Goal: Task Accomplishment & Management: Use online tool/utility

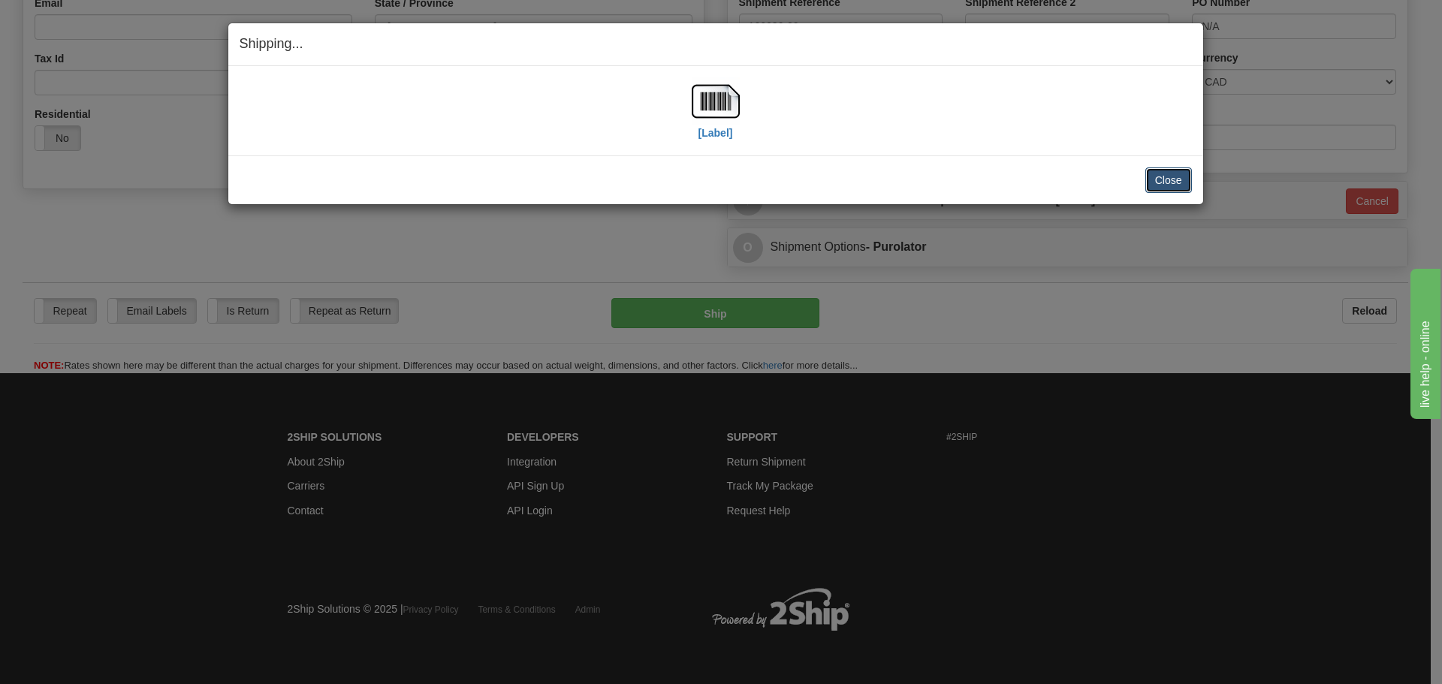
click at [1165, 186] on button "Close" at bounding box center [1169, 181] width 47 height 26
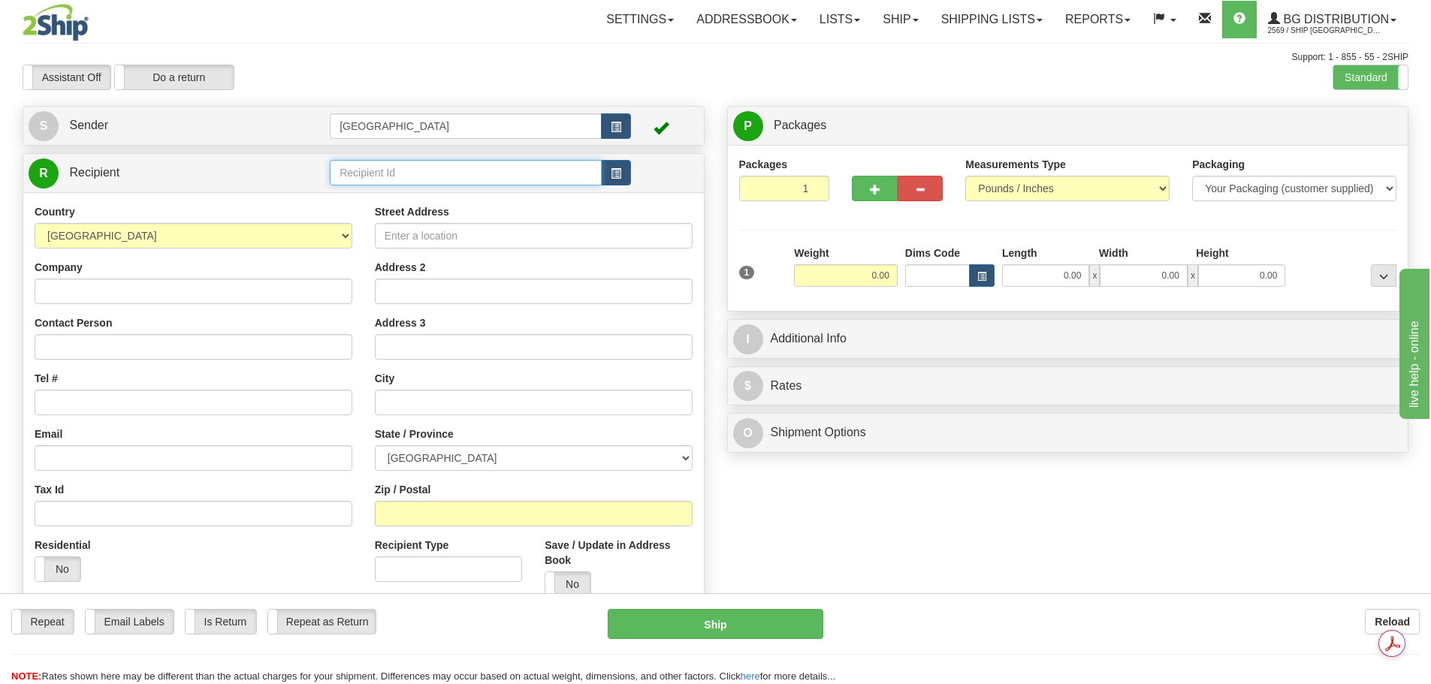
click at [443, 179] on input "text" at bounding box center [466, 173] width 272 height 26
click at [431, 198] on div "80021" at bounding box center [463, 196] width 258 height 17
type input "80021"
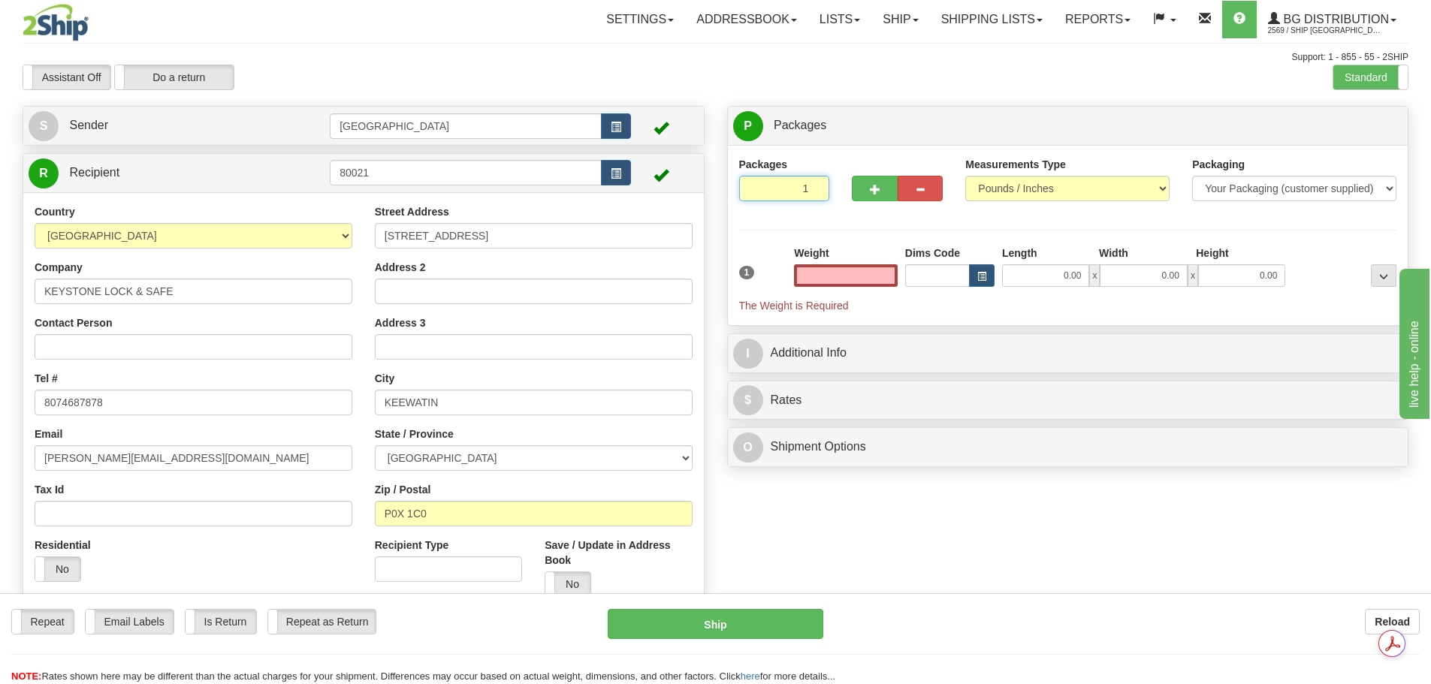
type input "0.00"
click at [814, 180] on input "1" at bounding box center [784, 189] width 91 height 26
type input "2"
click at [814, 183] on input "2" at bounding box center [784, 189] width 91 height 26
click at [1367, 123] on span "Package Level" at bounding box center [1364, 126] width 59 height 11
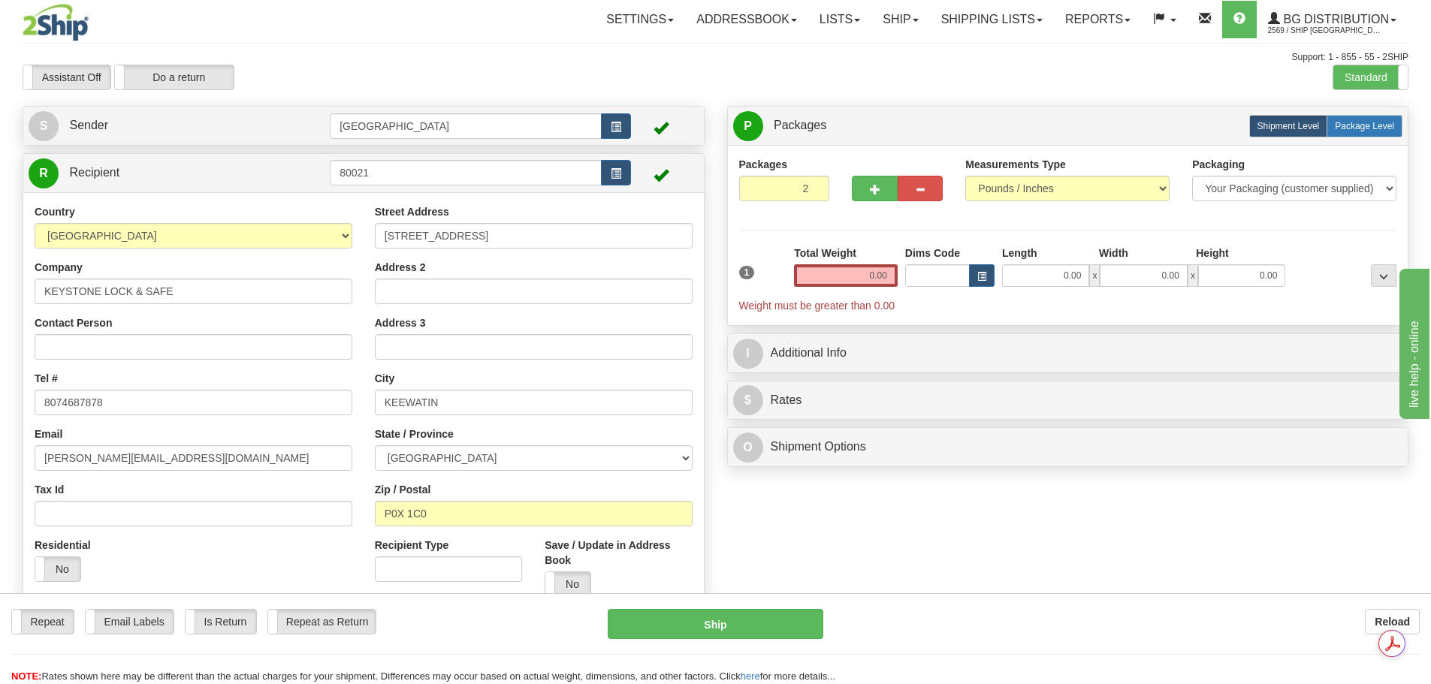
radio input "true"
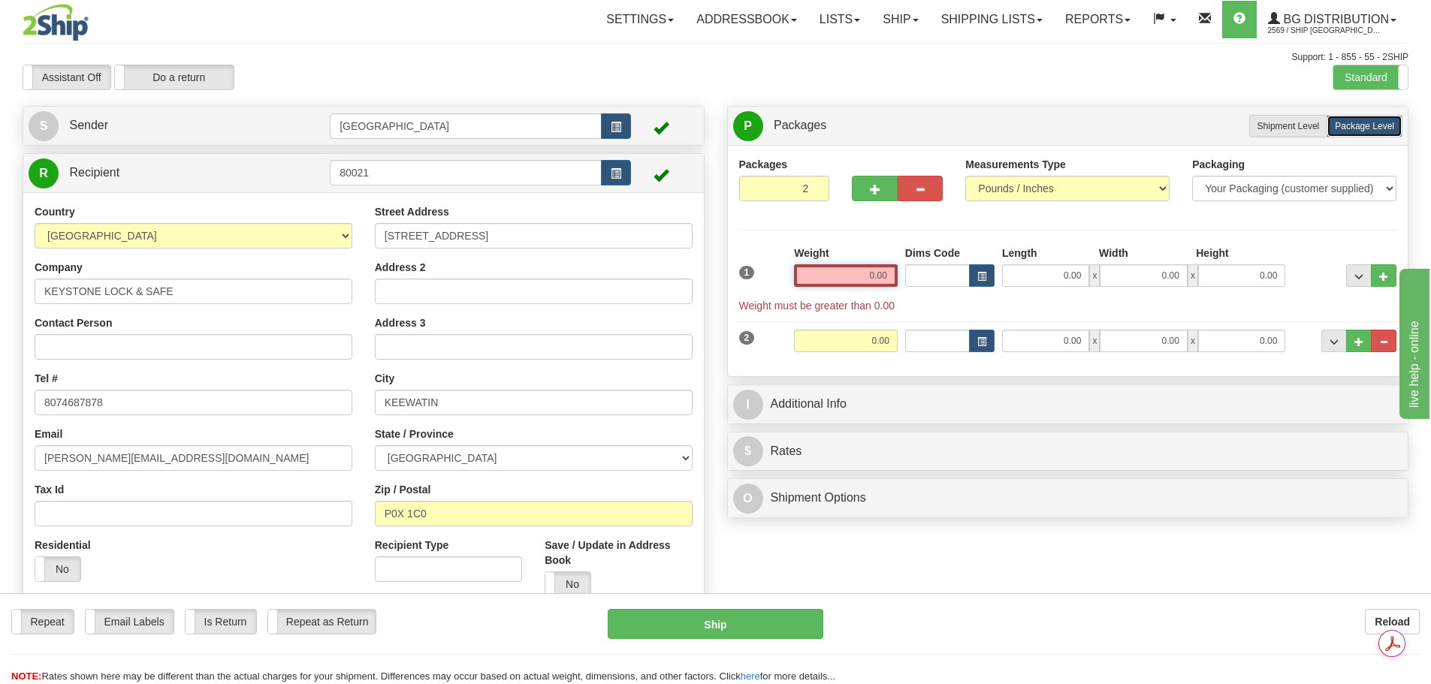
click at [954, 275] on div "1 Weight 0.00 Dims Code 0.00" at bounding box center [1069, 280] width 666 height 68
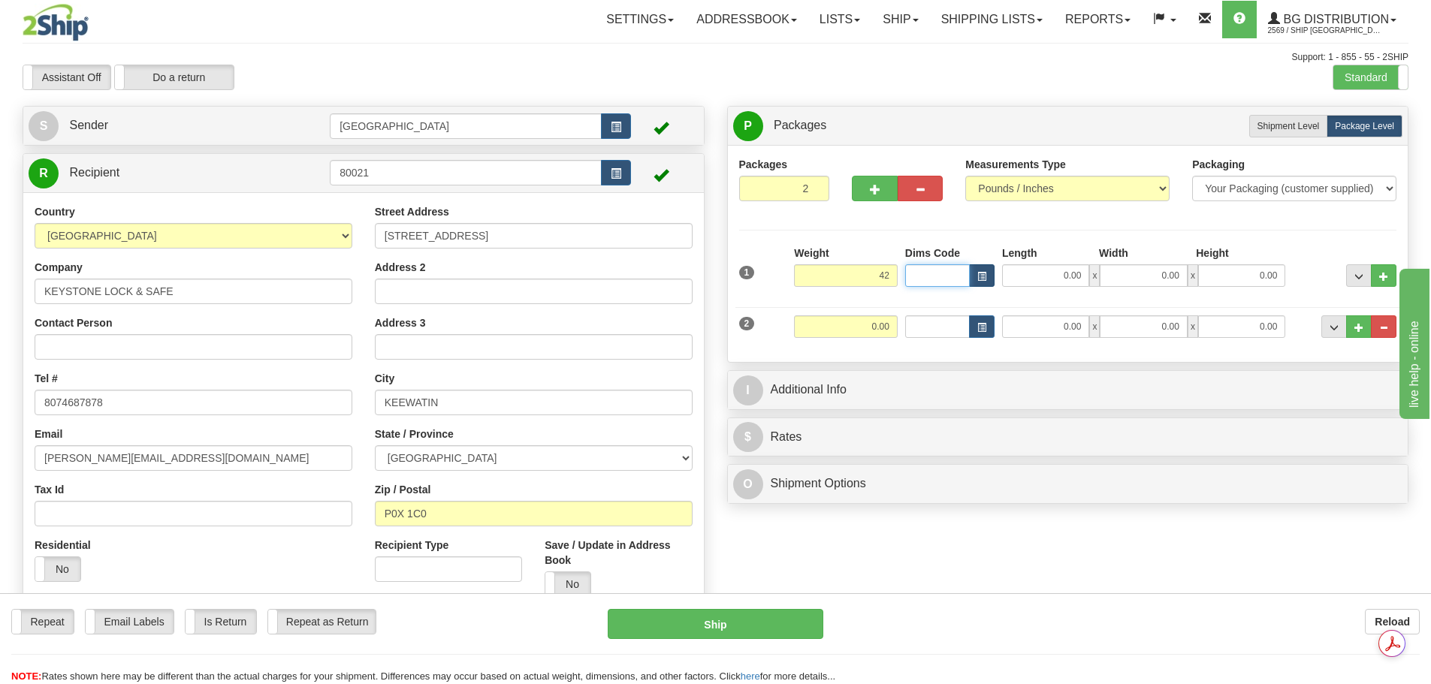
type input "42.00"
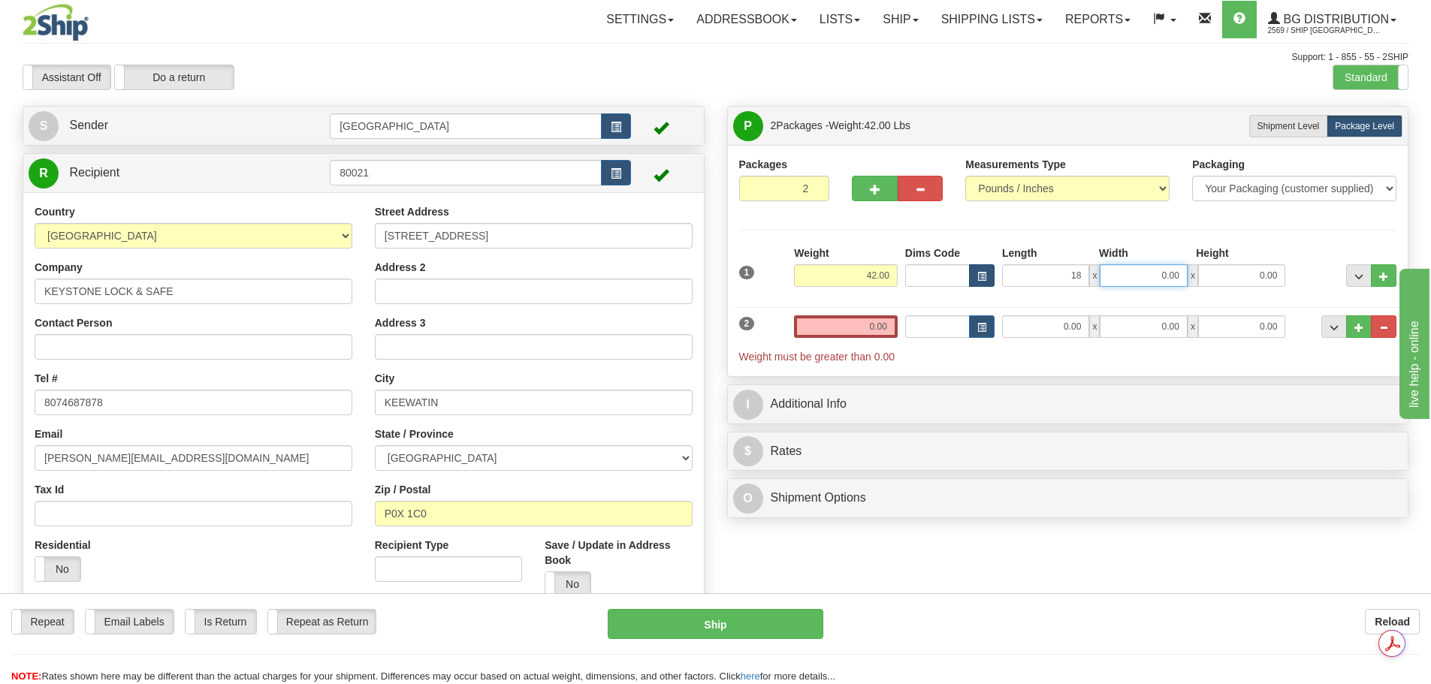
type input "18.00"
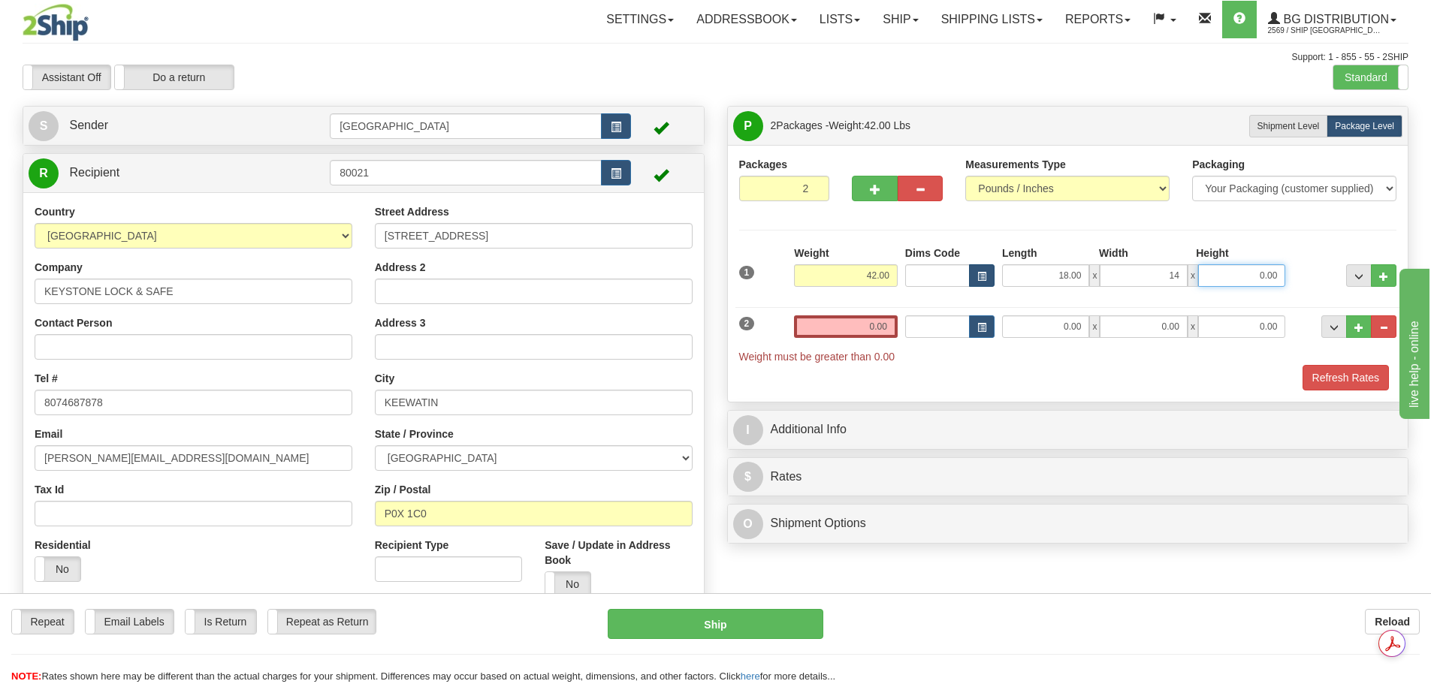
type input "14.00"
type input "9.00"
drag, startPoint x: 865, startPoint y: 329, endPoint x: 979, endPoint y: 320, distance: 114.6
click at [978, 320] on div "2 Weight 0.00 Dims Code Length Width Height" at bounding box center [1069, 332] width 666 height 65
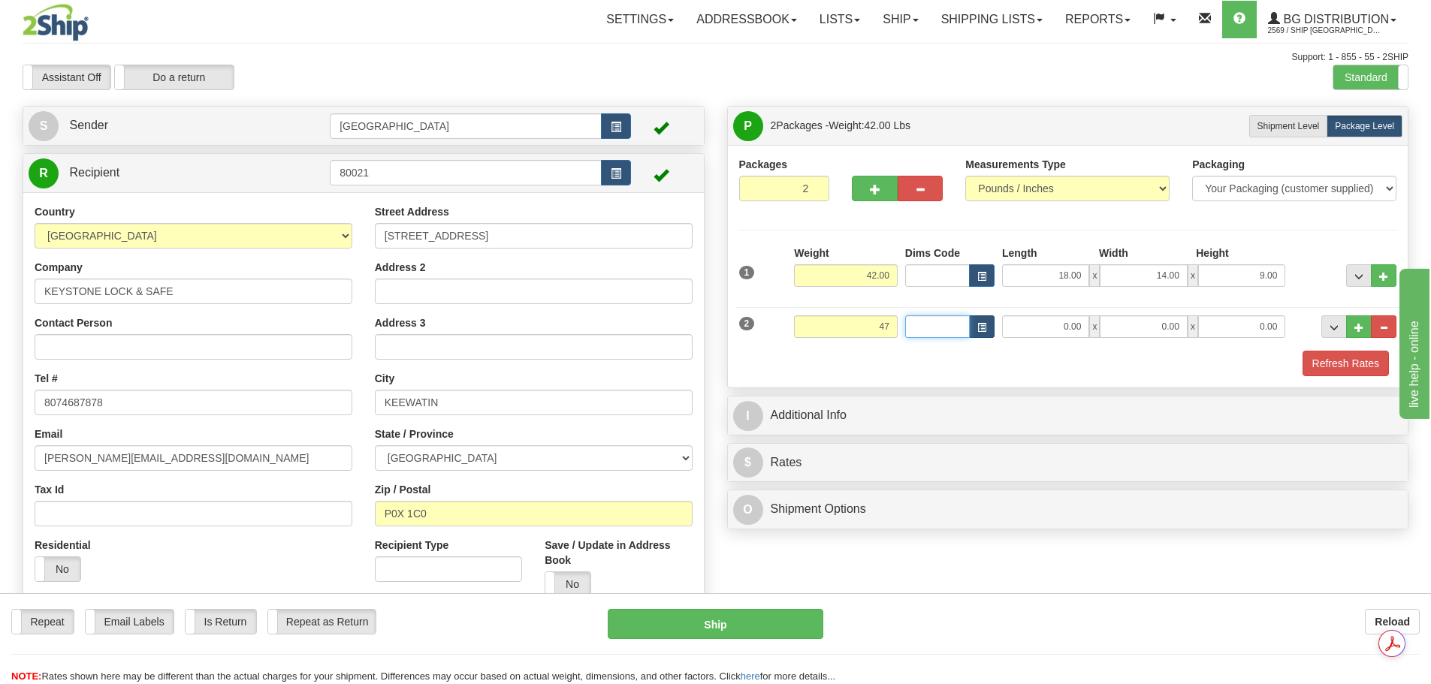
type input "47.00"
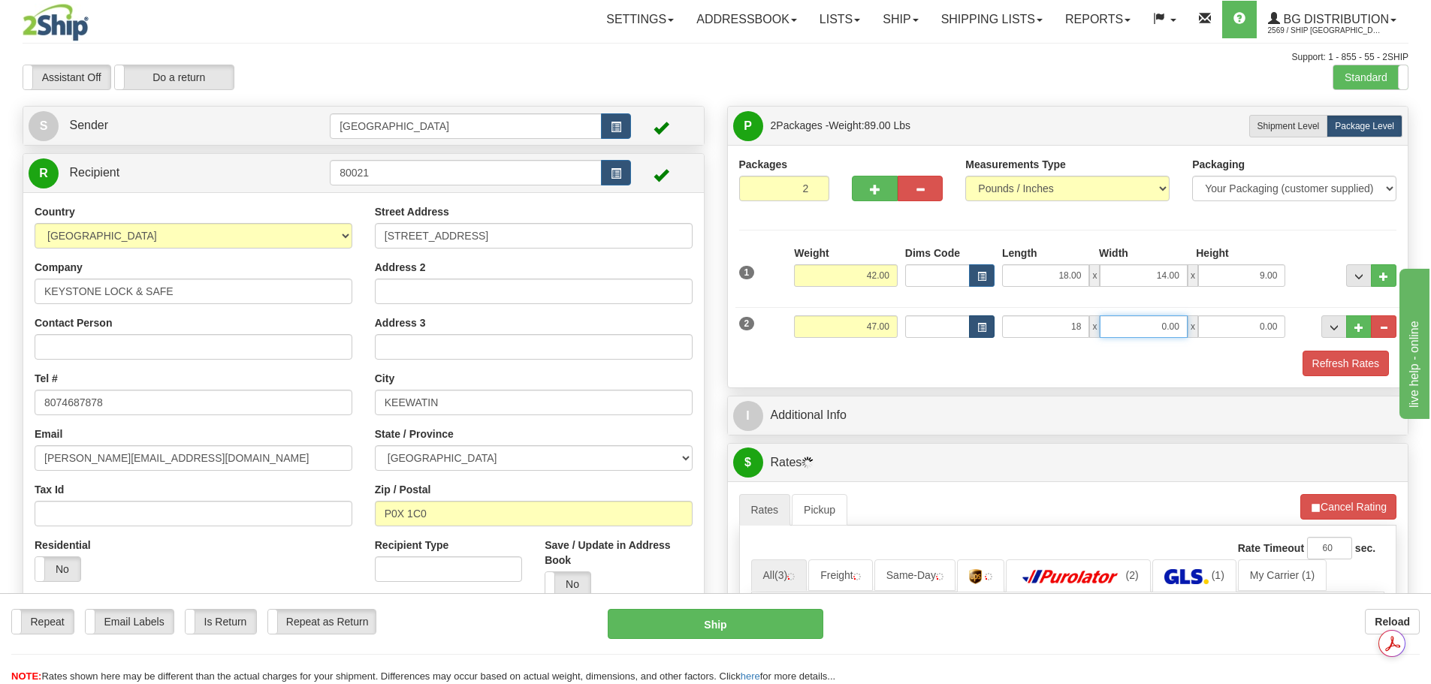
type input "18.00"
type input "15.00"
type input "12.00"
click at [1359, 364] on button "Refresh Rates" at bounding box center [1346, 364] width 86 height 26
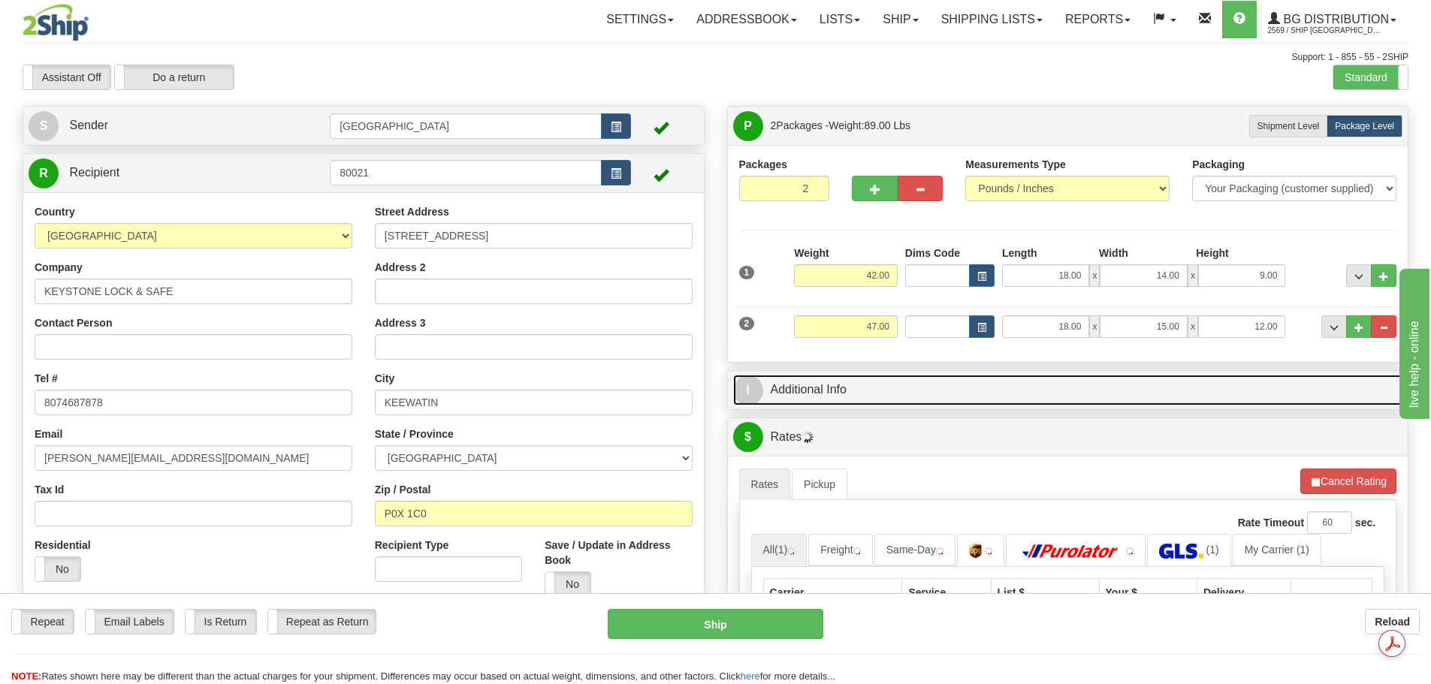
click at [945, 383] on link "I Additional Info" at bounding box center [1068, 390] width 670 height 31
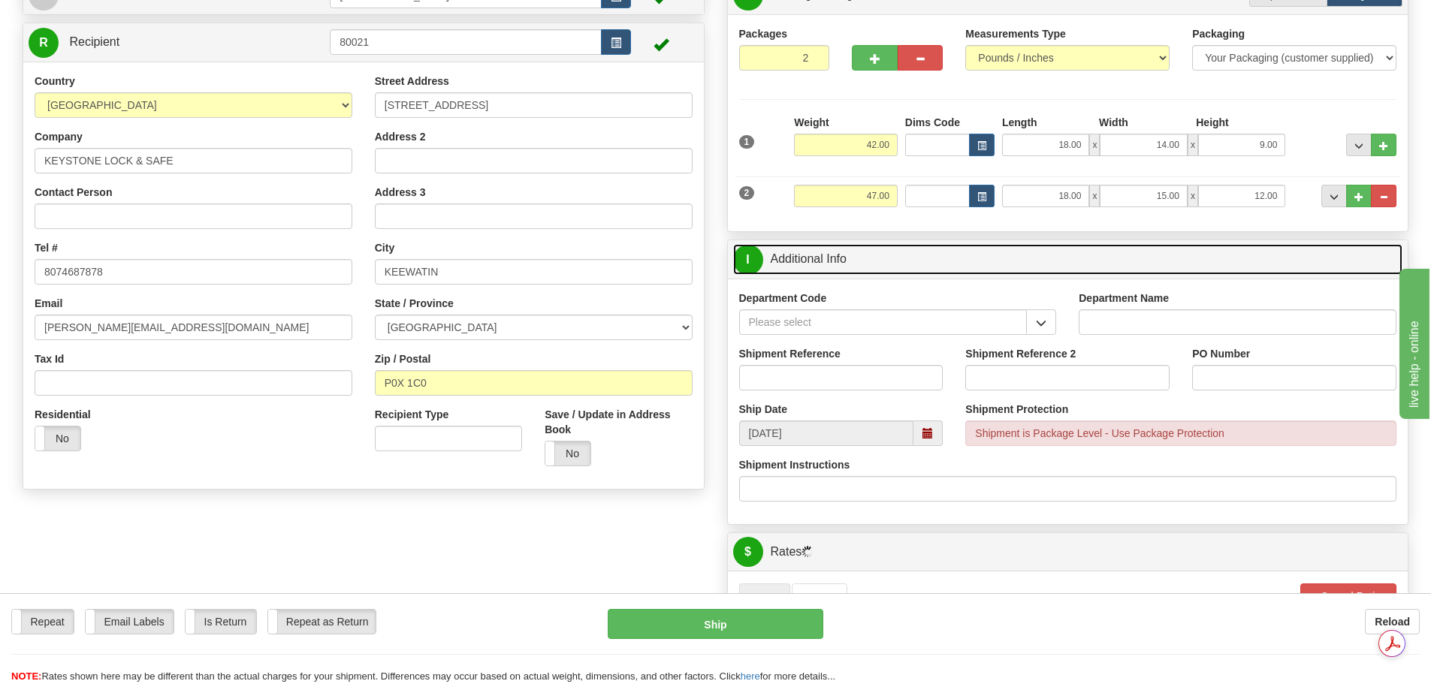
scroll to position [150, 0]
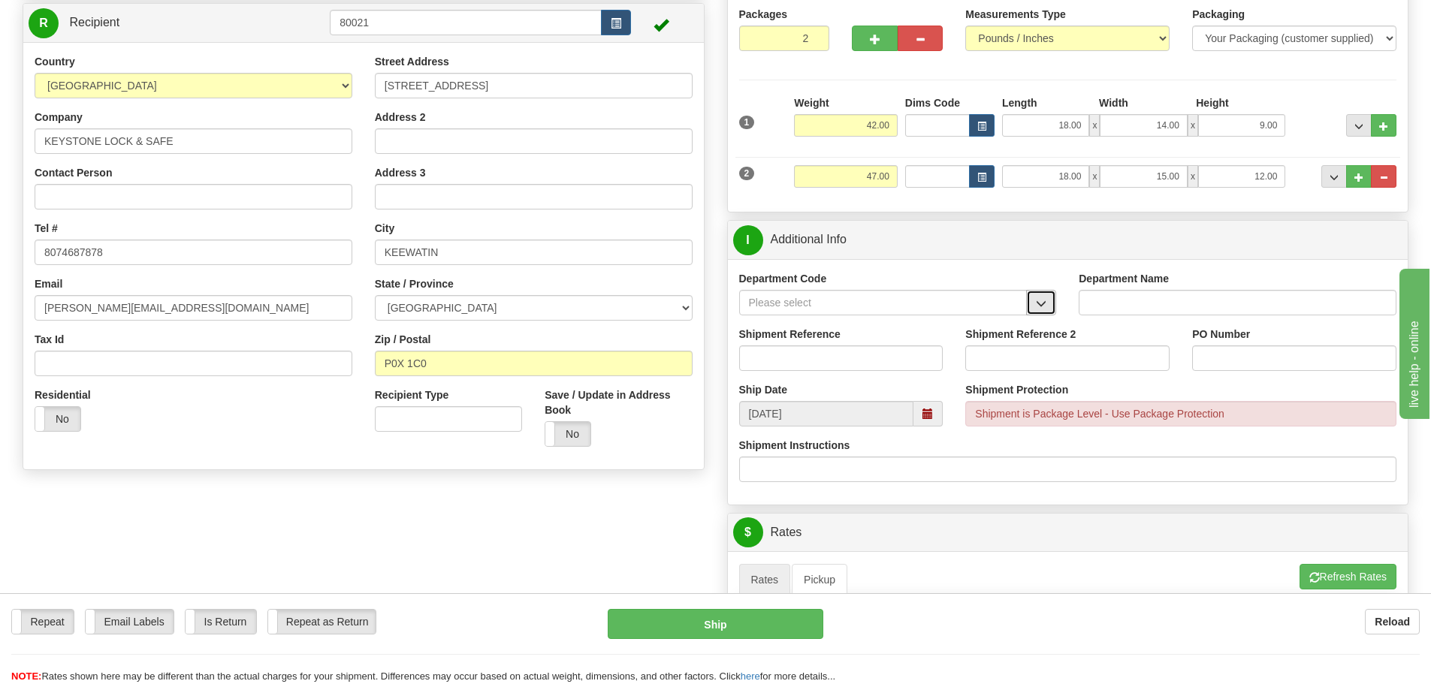
click at [1047, 306] on button "button" at bounding box center [1041, 303] width 30 height 26
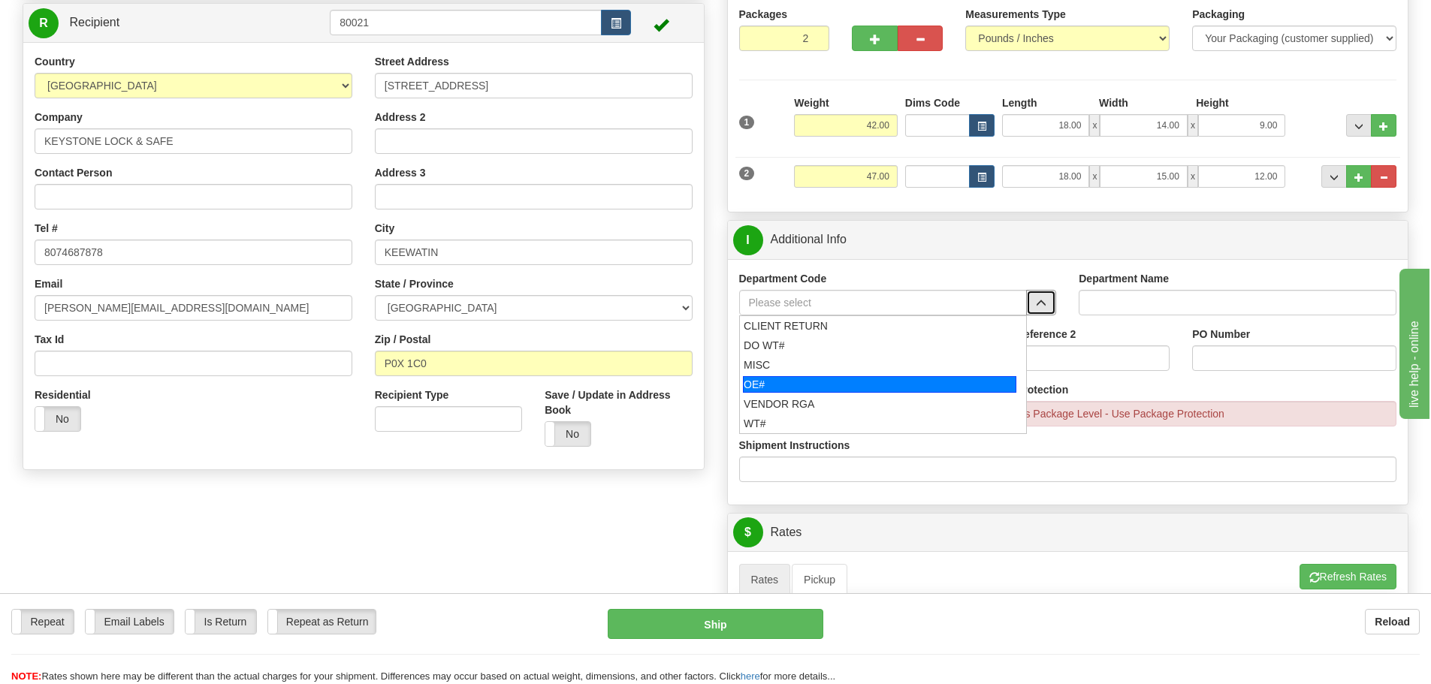
click at [943, 379] on div "OE#" at bounding box center [879, 384] width 273 height 17
type input "OE#"
type input "ORDERS"
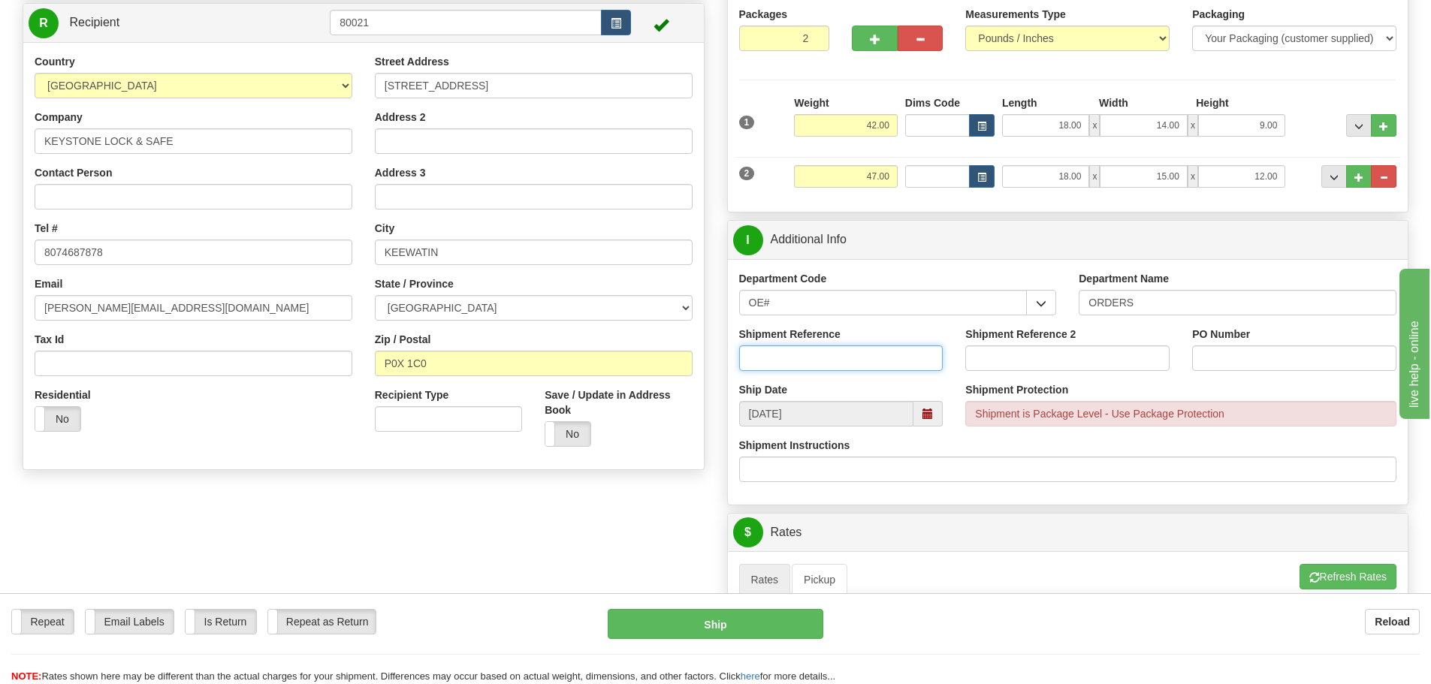
click at [837, 358] on input "Shipment Reference" at bounding box center [841, 359] width 204 height 26
type input "90040687-00; 90039973-02"
click at [1247, 352] on input "PO Number" at bounding box center [1294, 359] width 204 height 26
type input "R"
drag, startPoint x: 907, startPoint y: 359, endPoint x: 818, endPoint y: 358, distance: 88.7
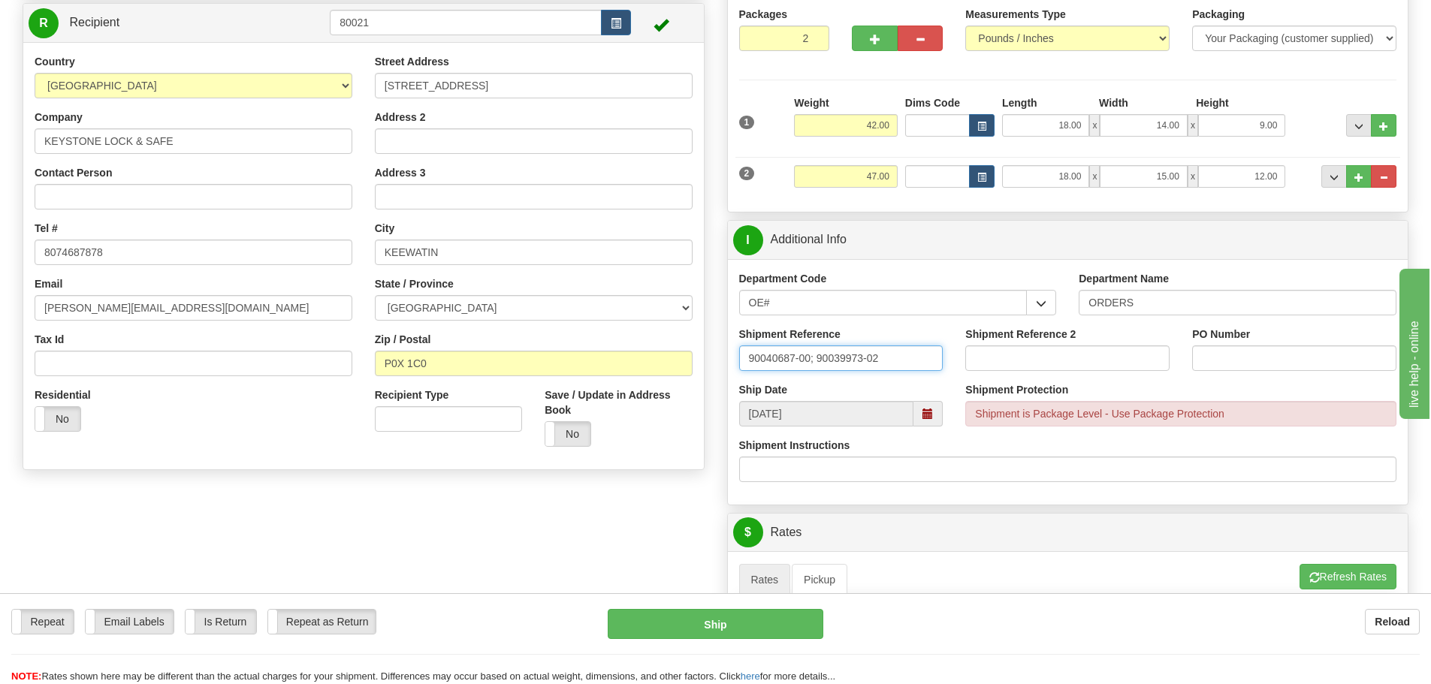
click at [818, 358] on input "90040687-00; 90039973-02" at bounding box center [841, 359] width 204 height 26
click at [1248, 350] on input "PO Number" at bounding box center [1294, 359] width 204 height 26
paste input "90039973-02"
type input "90039973-02"
drag, startPoint x: 894, startPoint y: 358, endPoint x: 821, endPoint y: 355, distance: 72.9
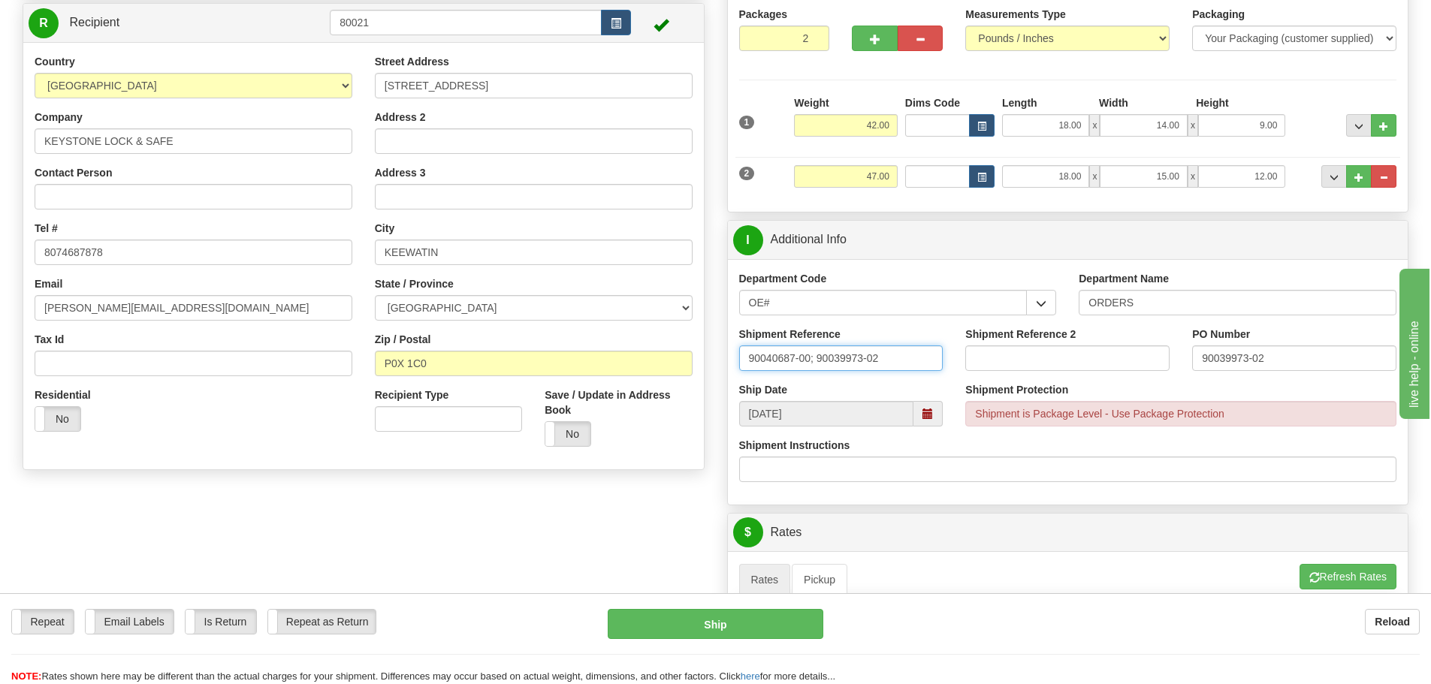
click at [821, 355] on input "90040687-00; 90039973-02" at bounding box center [841, 359] width 204 height 26
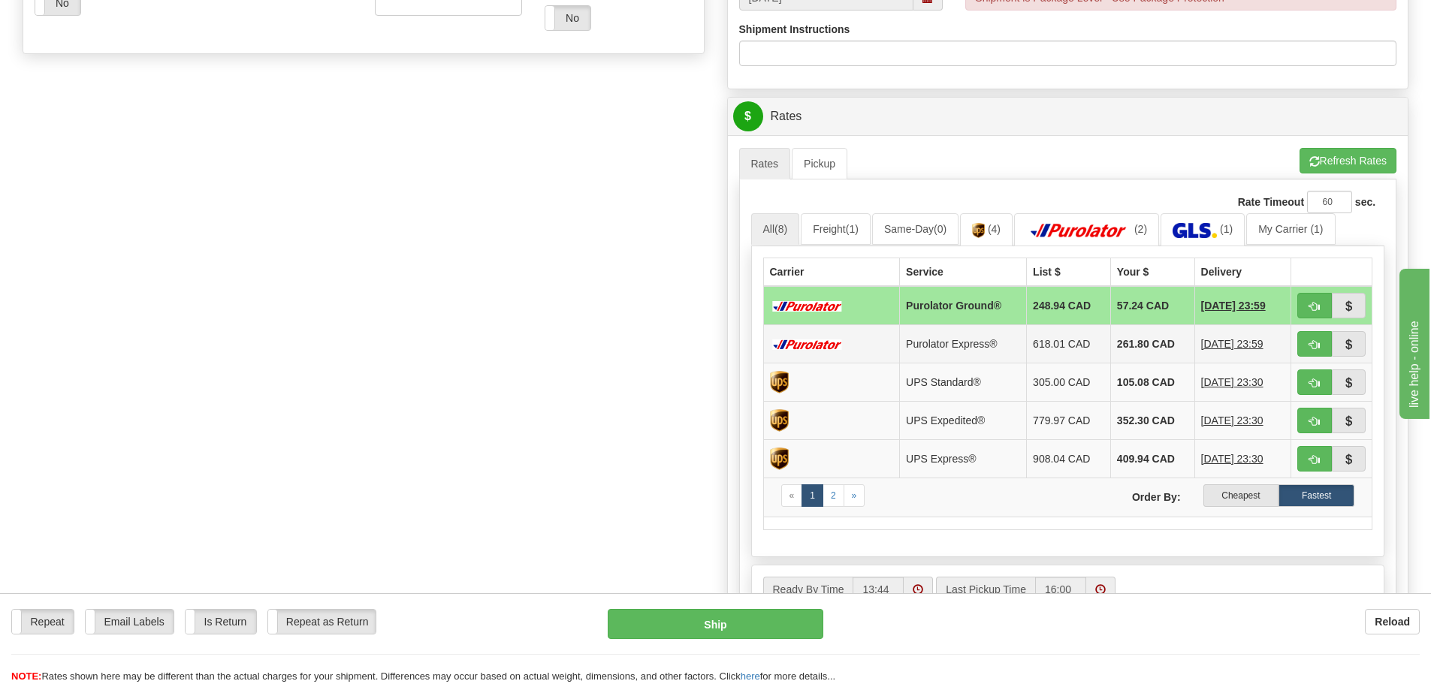
scroll to position [601, 0]
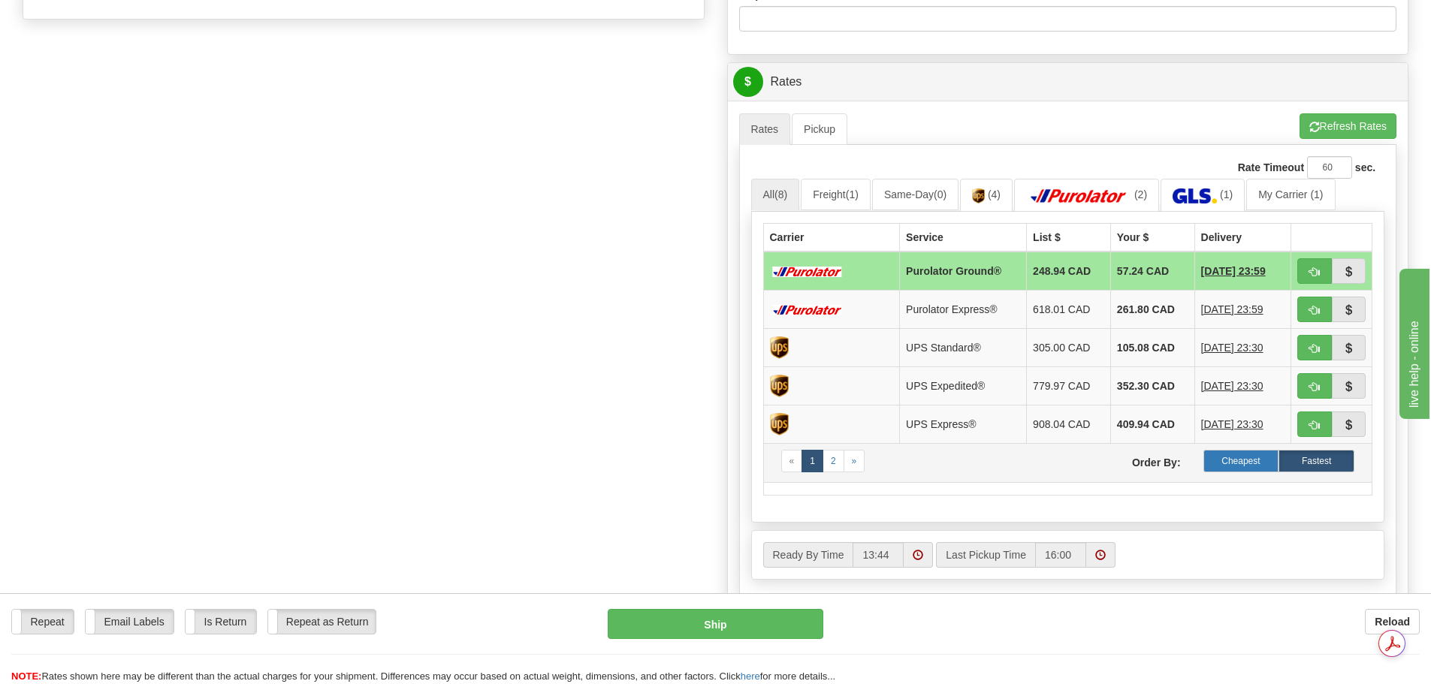
type input "90040687-00;"
click at [1225, 460] on label "Cheapest" at bounding box center [1242, 461] width 76 height 23
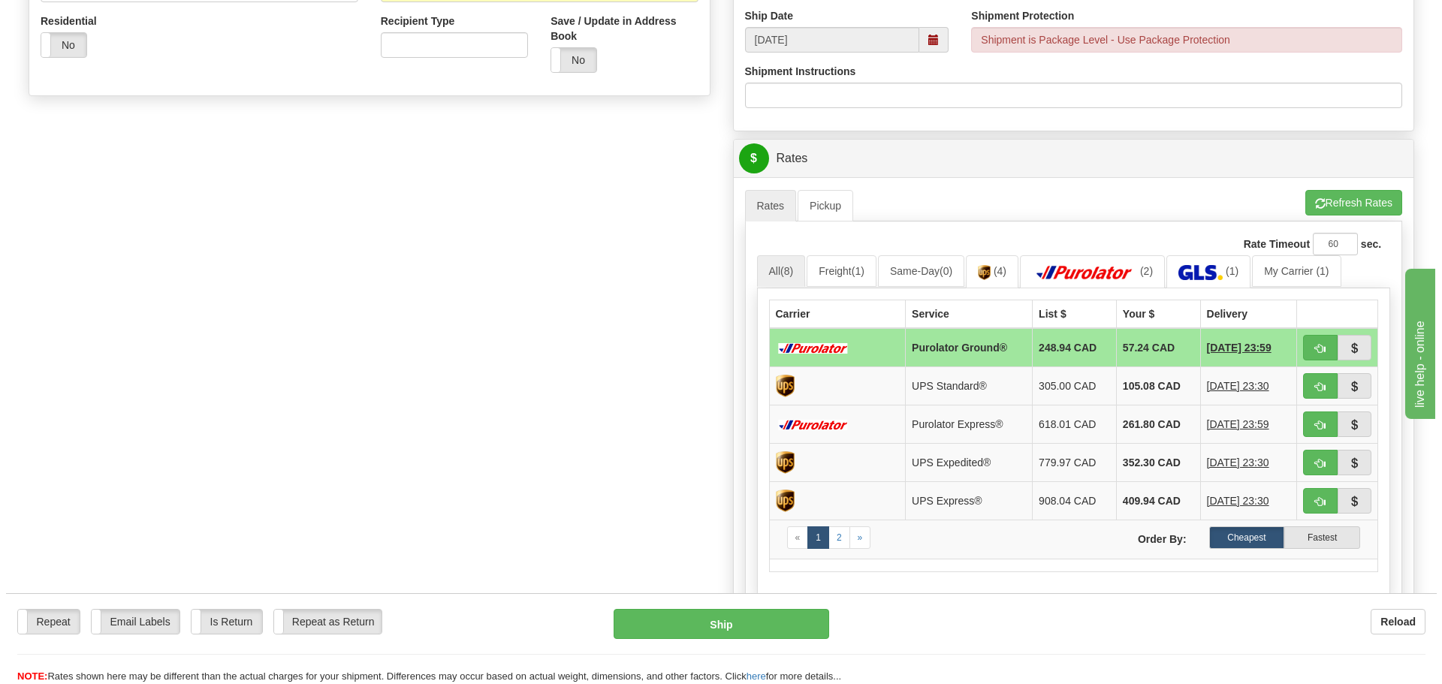
scroll to position [526, 0]
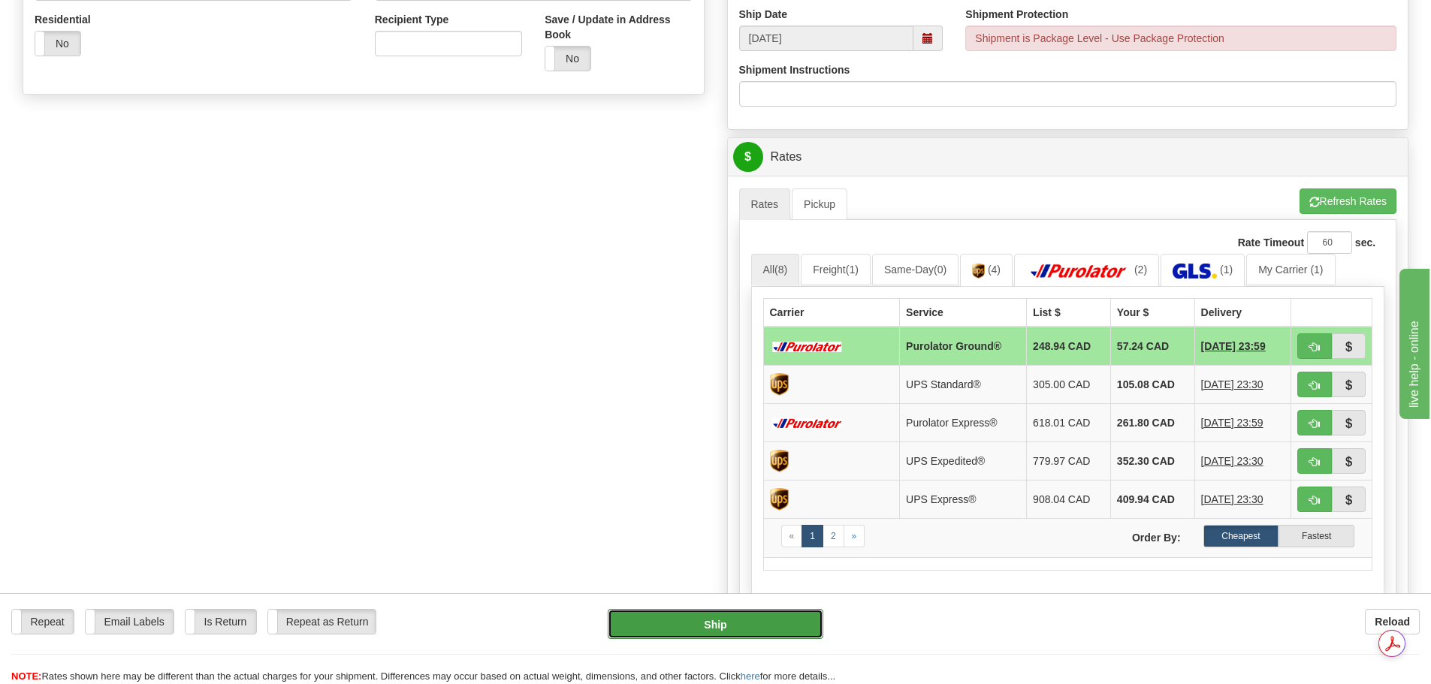
click at [713, 633] on button "Ship" at bounding box center [716, 624] width 216 height 30
type input "260"
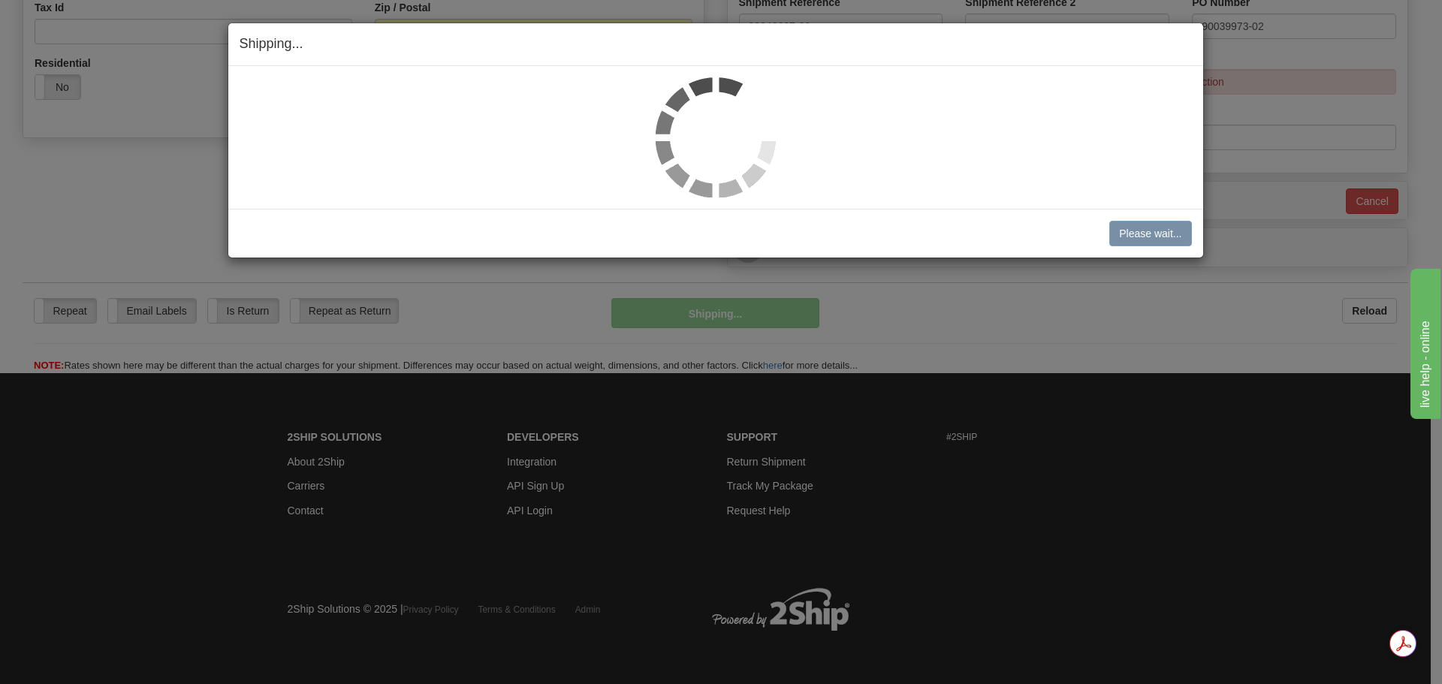
scroll to position [483, 0]
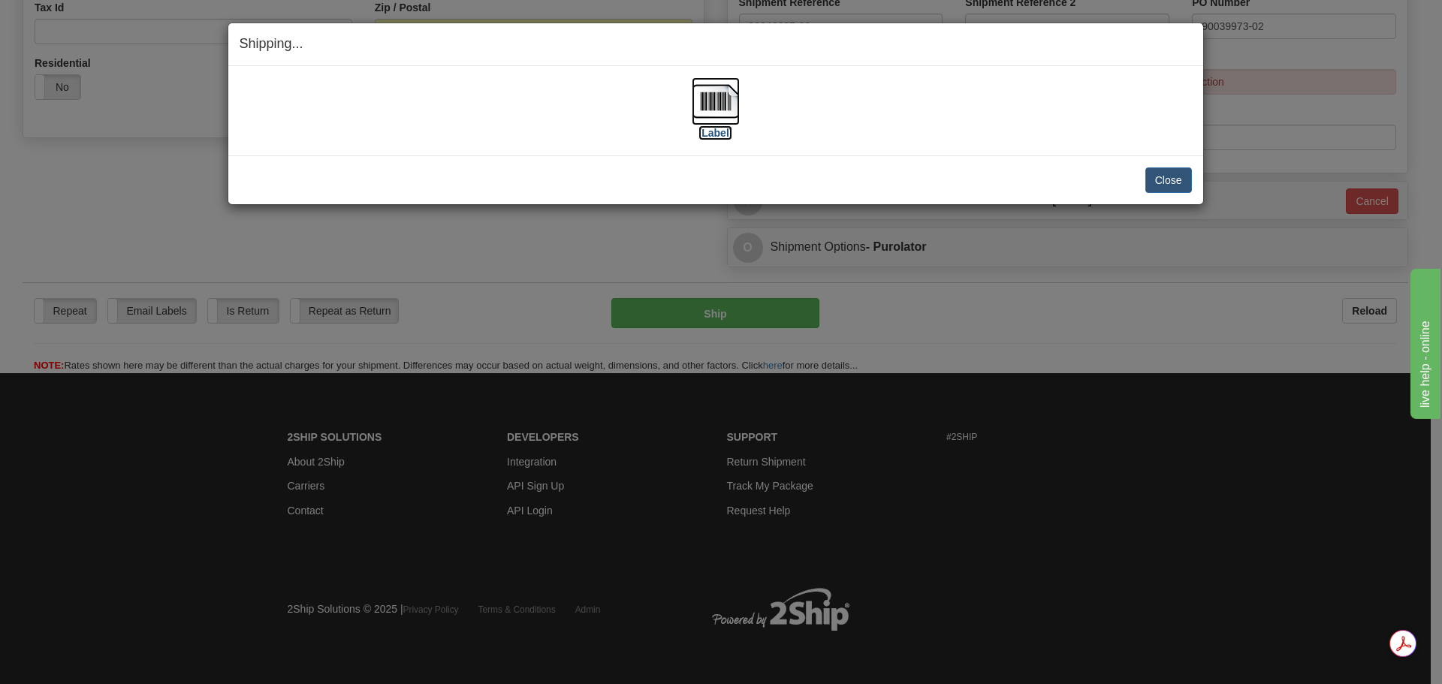
click at [699, 91] on img at bounding box center [716, 101] width 48 height 48
click at [1167, 174] on button "Close" at bounding box center [1169, 181] width 47 height 26
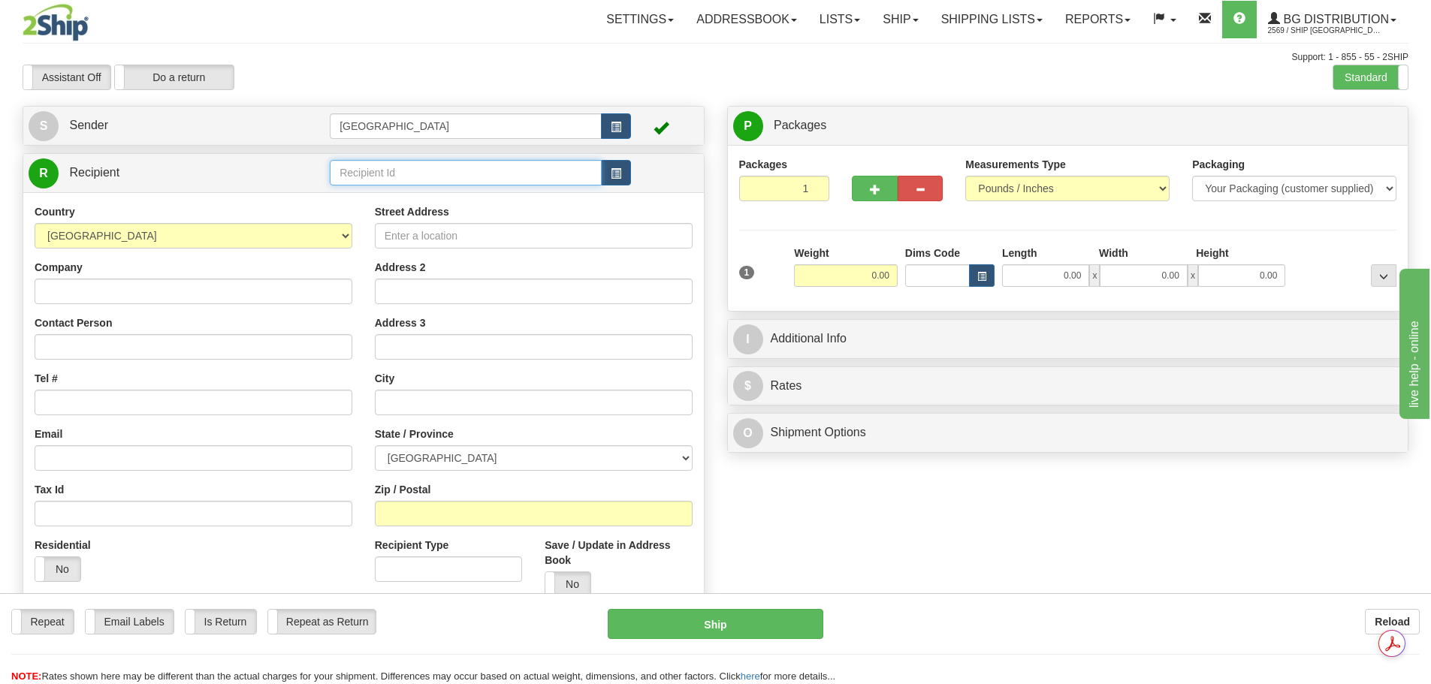
click at [392, 170] on input "text" at bounding box center [466, 173] width 272 height 26
click at [388, 198] on div "56001" at bounding box center [463, 196] width 258 height 17
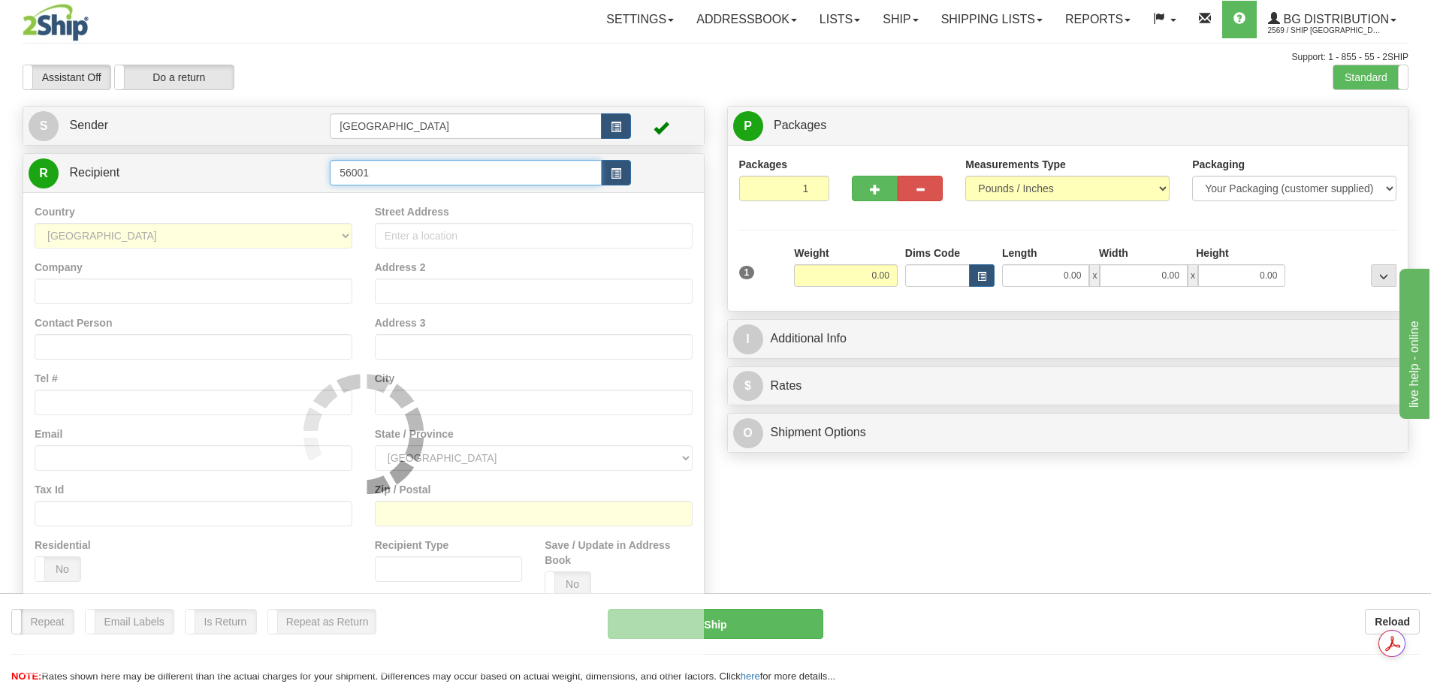
type input "56001"
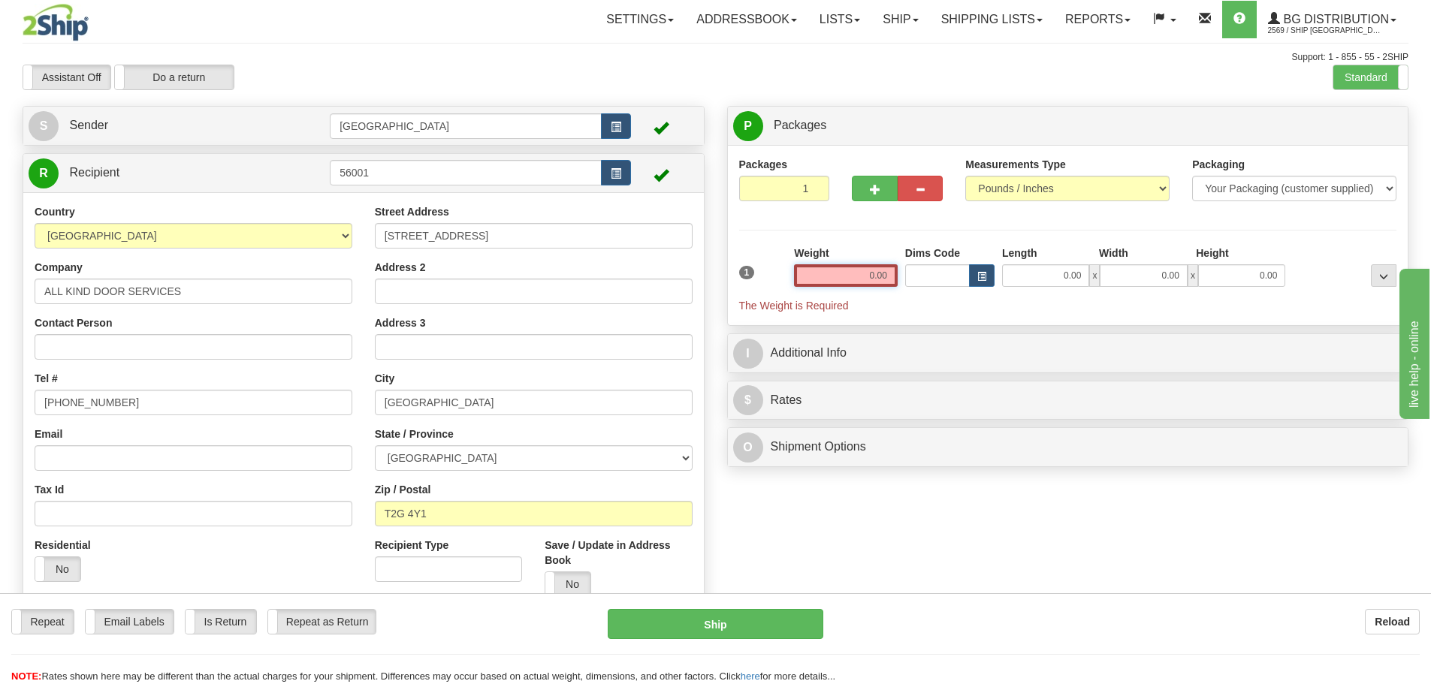
drag, startPoint x: 851, startPoint y: 273, endPoint x: 1064, endPoint y: 273, distance: 212.6
click at [1064, 273] on div "1 Weight 0.00 Dims Code 0.00" at bounding box center [1069, 280] width 666 height 68
type input "10.00"
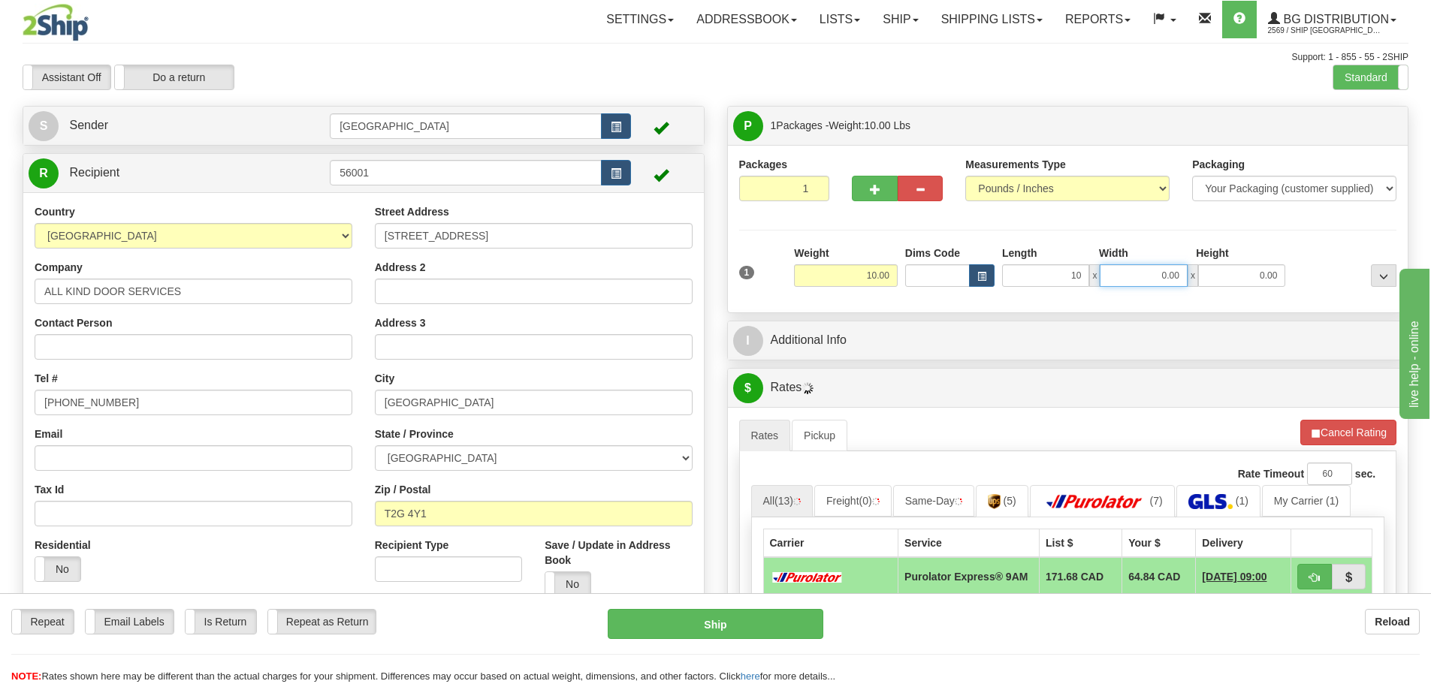
type input "10.00"
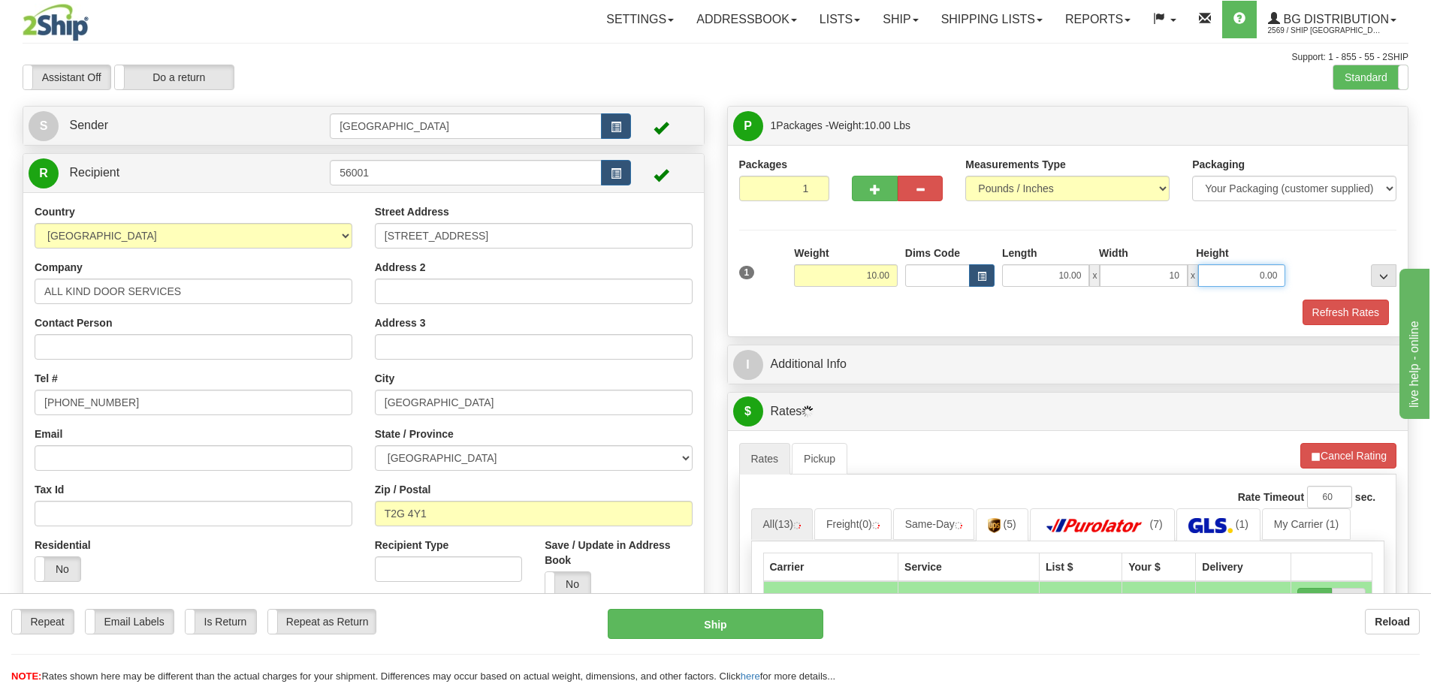
type input "10.00"
click at [1032, 322] on div "Refresh Rates" at bounding box center [1069, 313] width 666 height 26
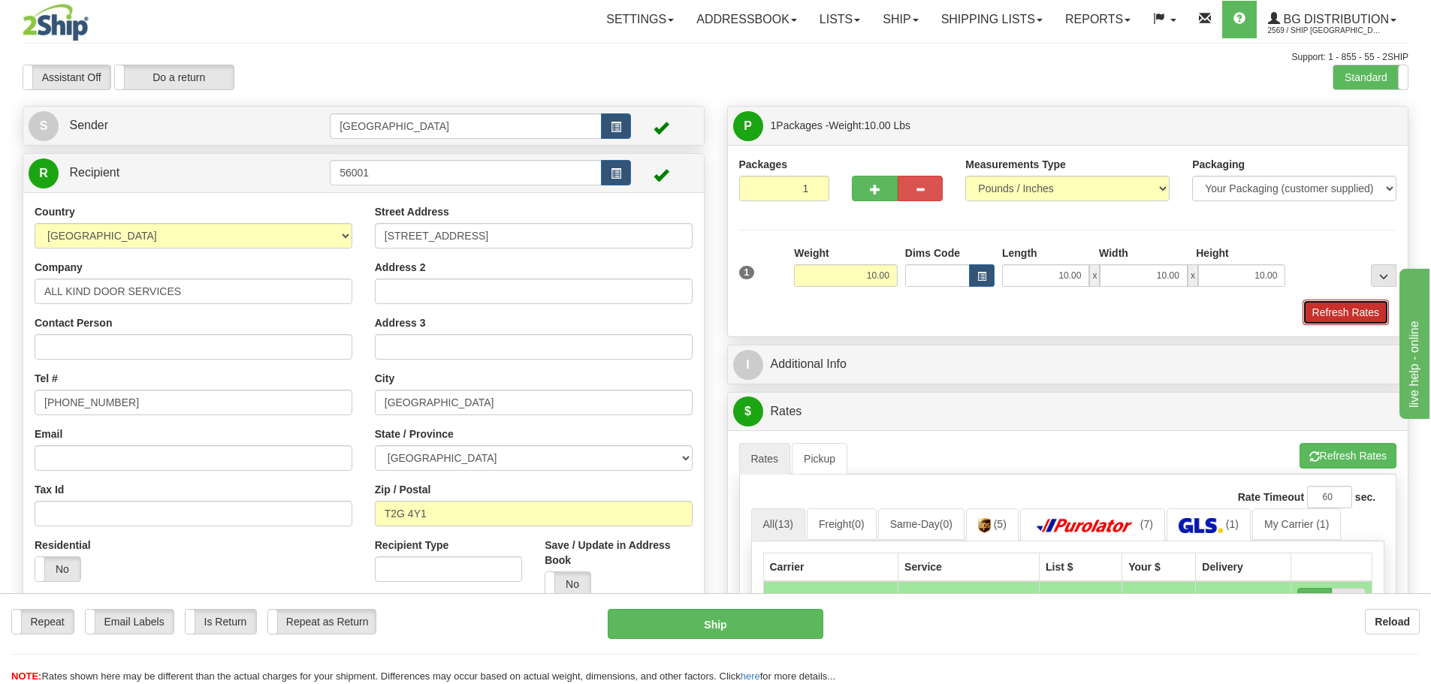
click at [1367, 316] on button "Refresh Rates" at bounding box center [1346, 313] width 86 height 26
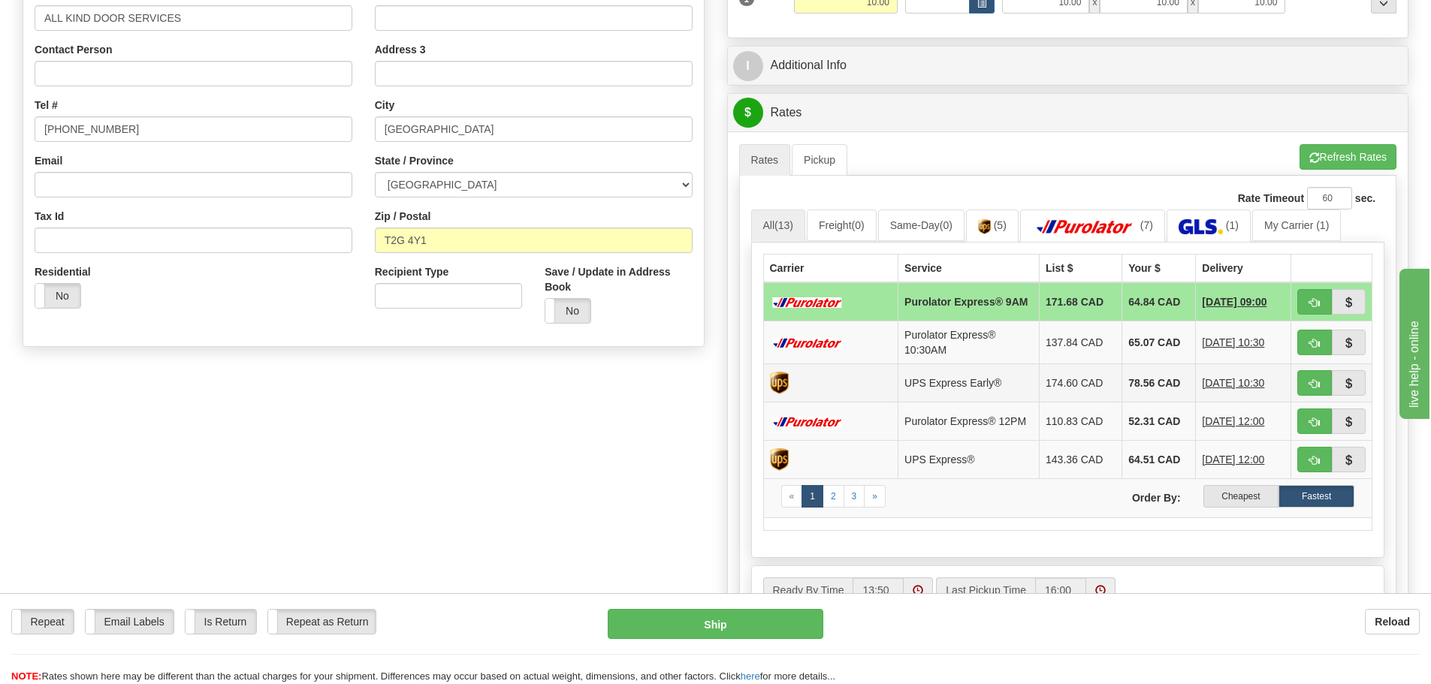
scroll to position [301, 0]
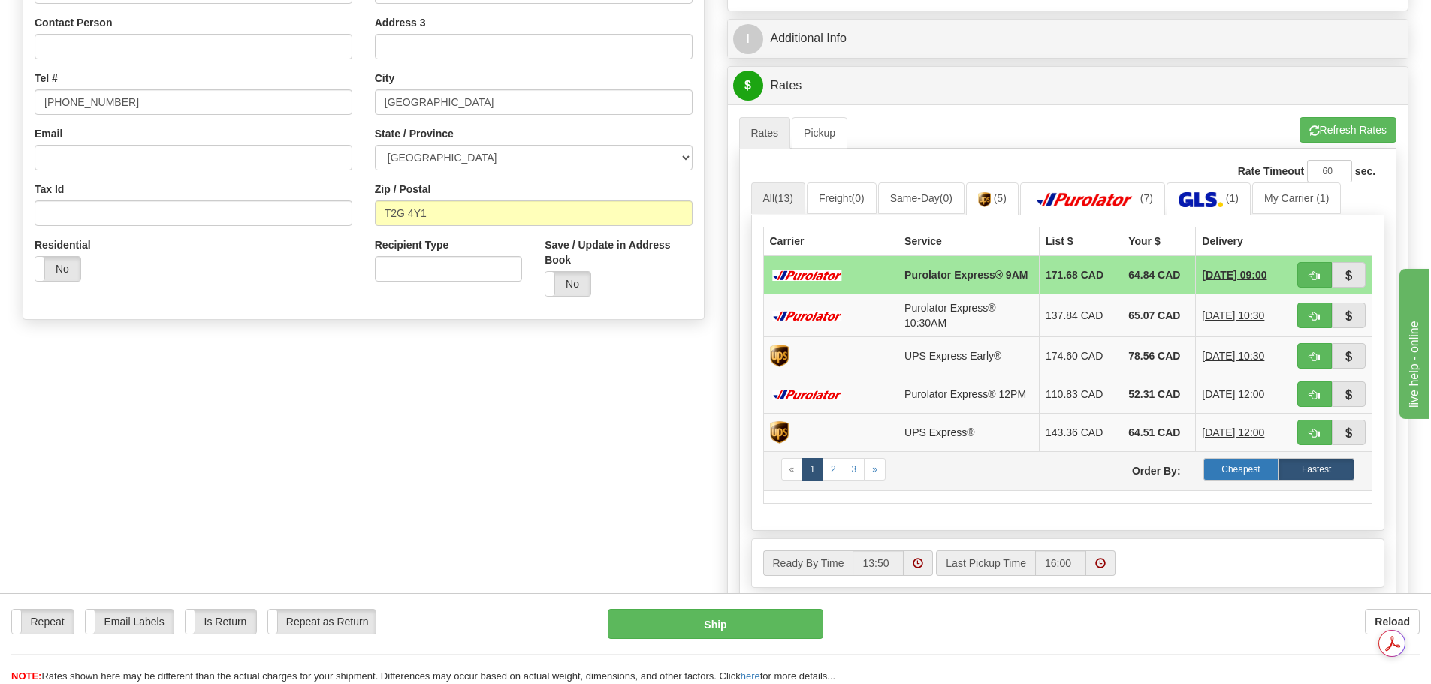
click at [1215, 478] on label "Cheapest" at bounding box center [1242, 469] width 76 height 23
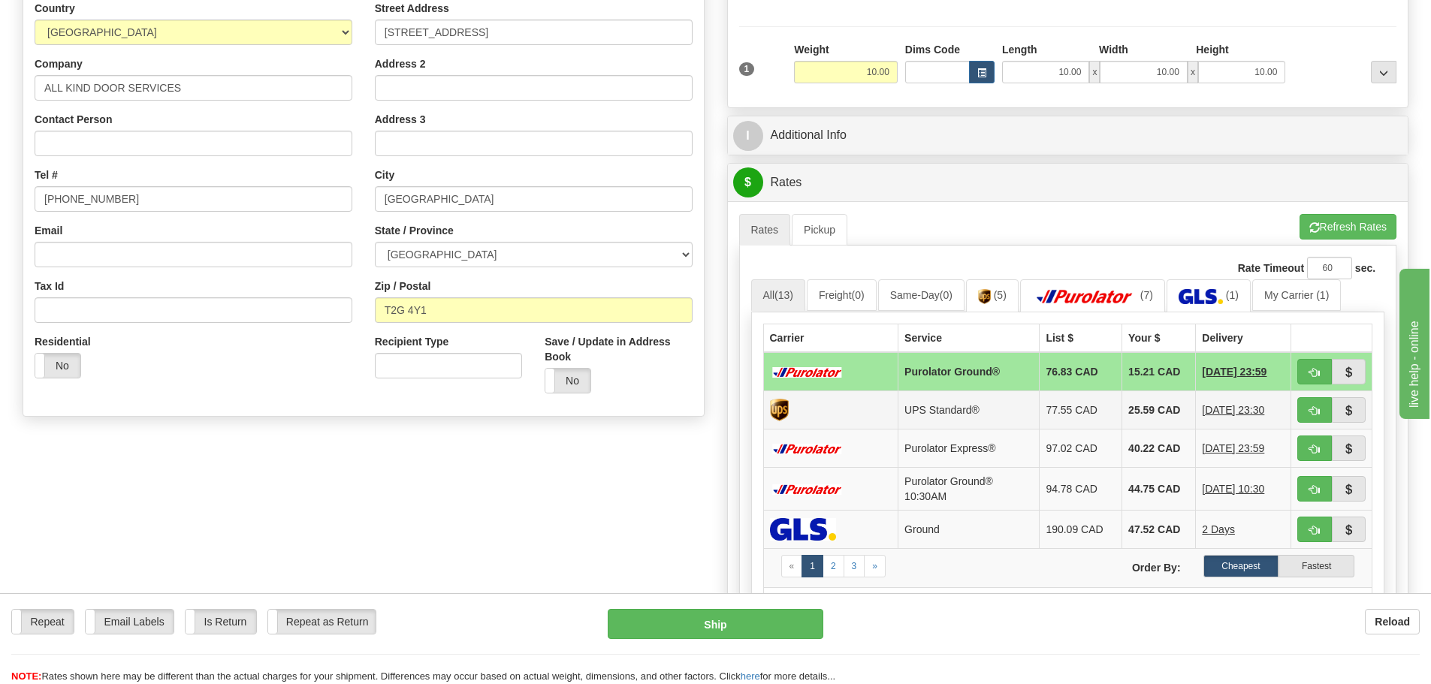
scroll to position [150, 0]
